Goal: Complete application form: Complete application form

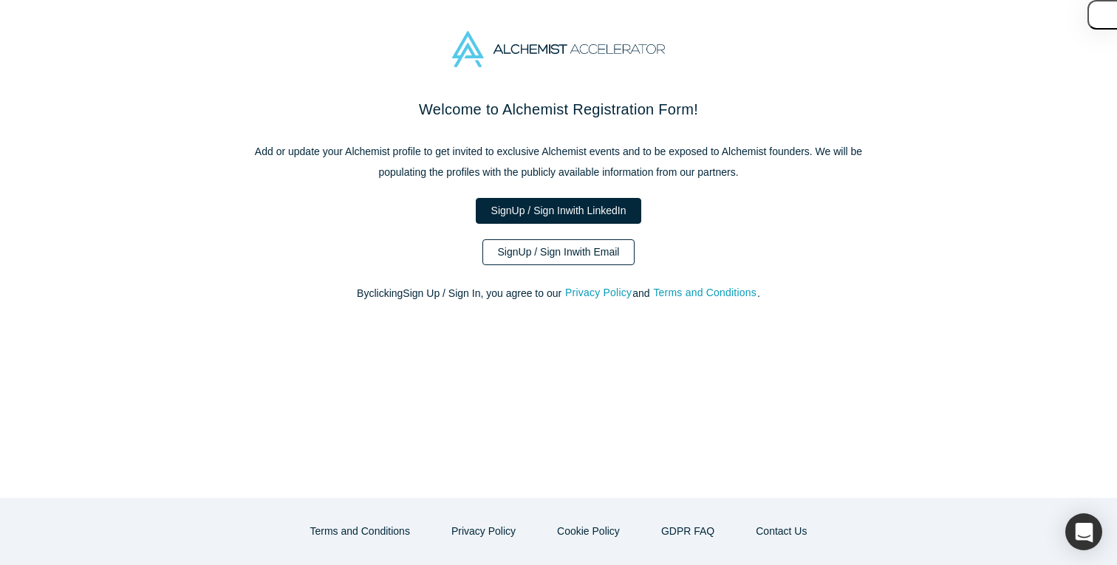
click at [560, 252] on link "Sign Up / Sign In with Email" at bounding box center [559, 252] width 153 height 26
